Goal: Check status

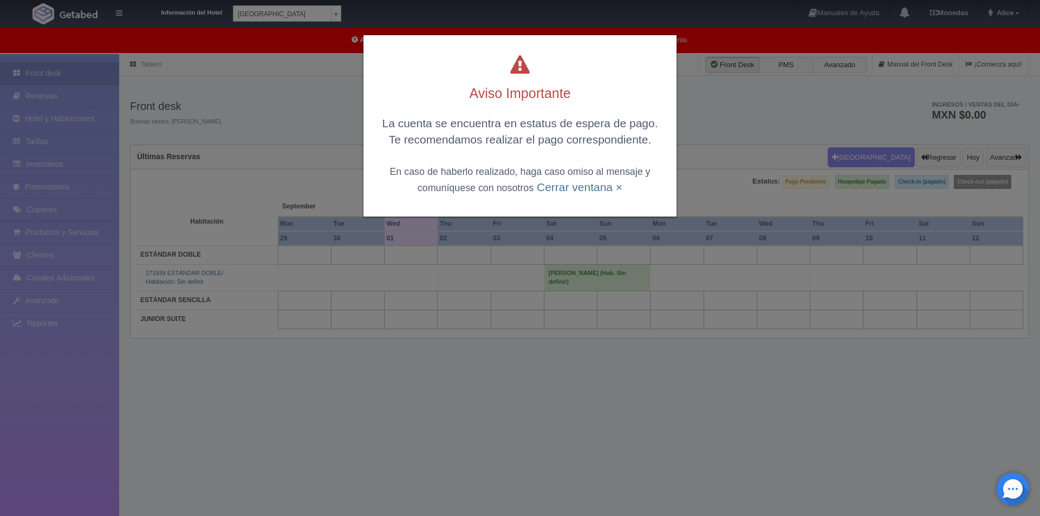
click at [555, 196] on div "Aviso Importante La cuenta se encuentra en estatus de espera de pago. Te recome…" at bounding box center [520, 125] width 313 height 181
click at [561, 192] on link "Cerrar ventana ×" at bounding box center [580, 187] width 86 height 12
click at [568, 191] on link "Cerrar ventana ×" at bounding box center [580, 187] width 86 height 12
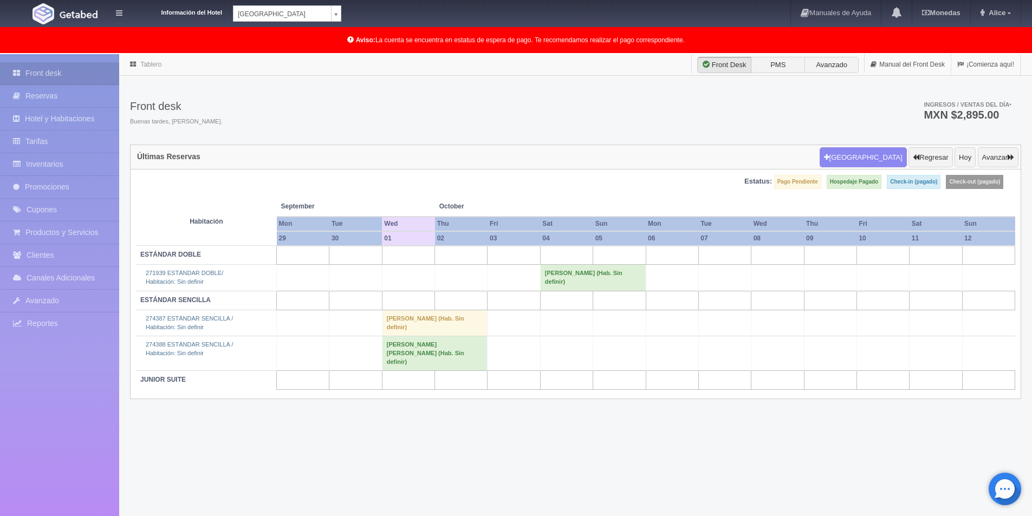
click at [448, 336] on td "[PERSON_NAME] [PERSON_NAME] (Hab. Sin definir)" at bounding box center [435, 353] width 106 height 35
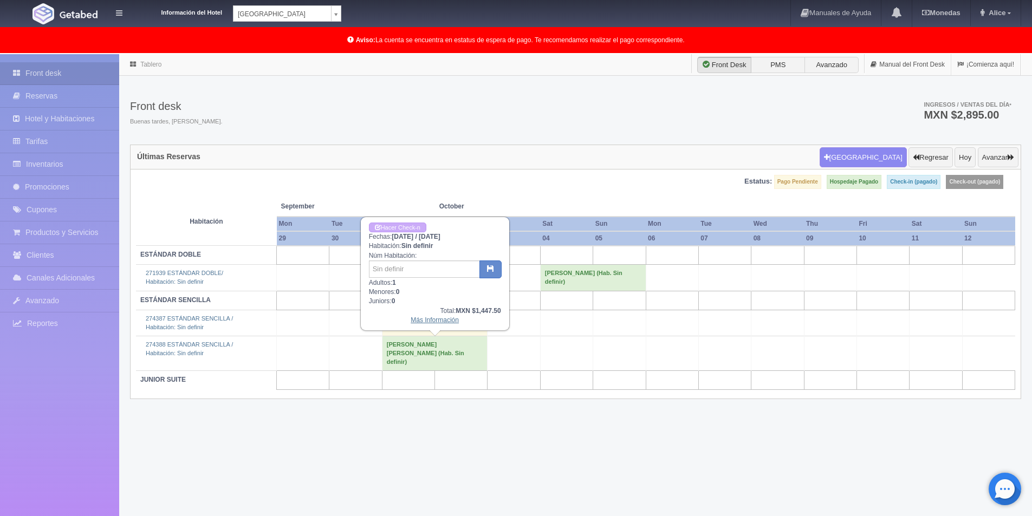
click at [430, 319] on link "Más Información" at bounding box center [435, 320] width 48 height 8
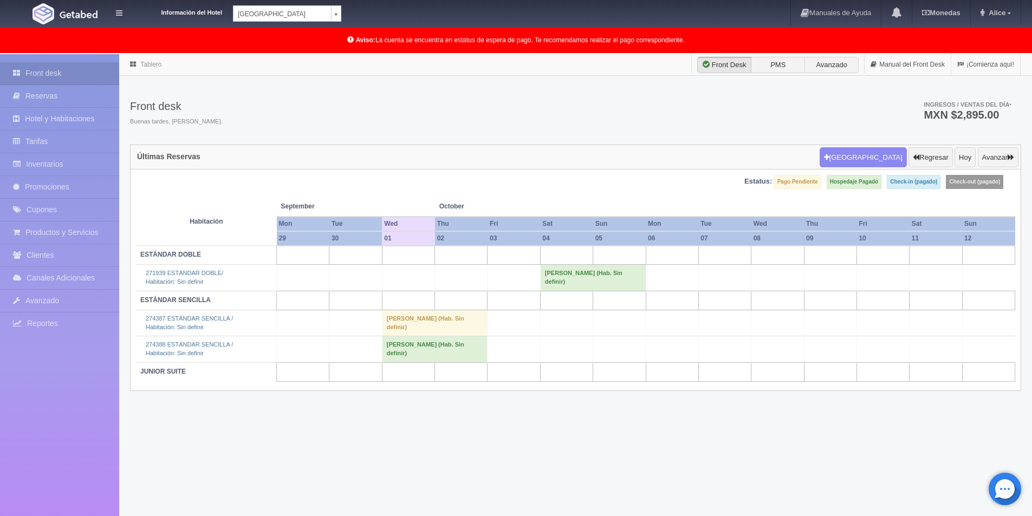
click at [519, 460] on div "Tablero Front Desk PMS Avanzado Manual del Front Desk ¡Comienza aquí! Front des…" at bounding box center [575, 312] width 913 height 517
click at [330, 110] on div "Front desk Buenas tardes, Alice. Ingresos / Ventas del día * MXN $2,895.00" at bounding box center [575, 116] width 891 height 58
